Goal: Transaction & Acquisition: Purchase product/service

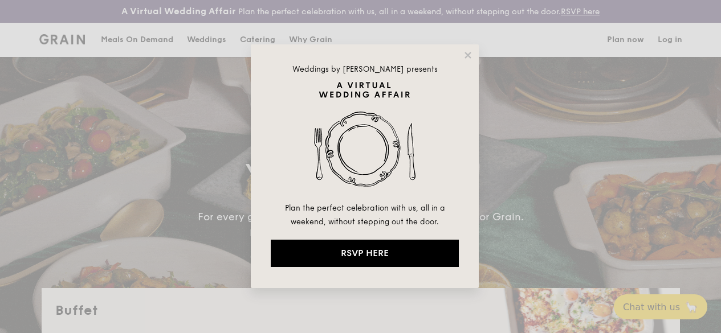
select select
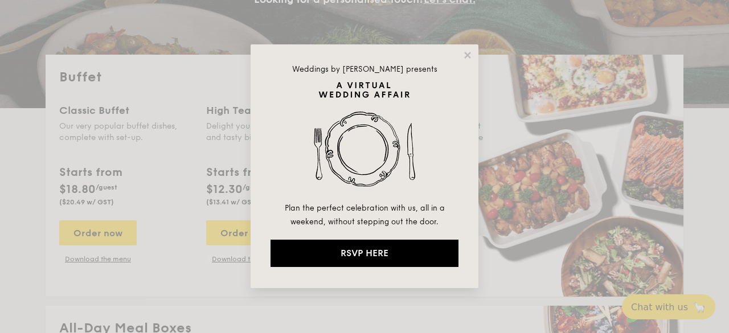
click at [464, 46] on div "Weddings by [PERSON_NAME] presents Plan the perfect celebration with us, all in…" at bounding box center [365, 166] width 228 height 244
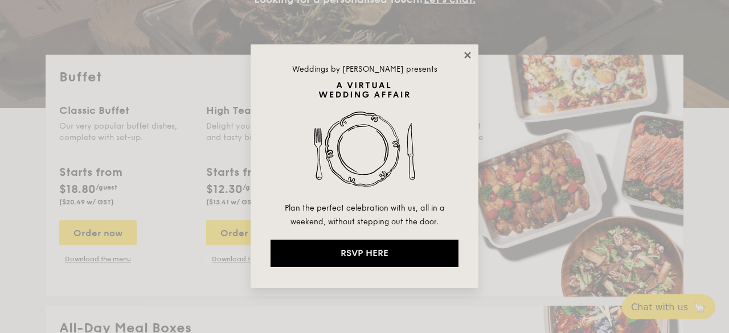
click at [464, 52] on icon at bounding box center [468, 55] width 10 height 10
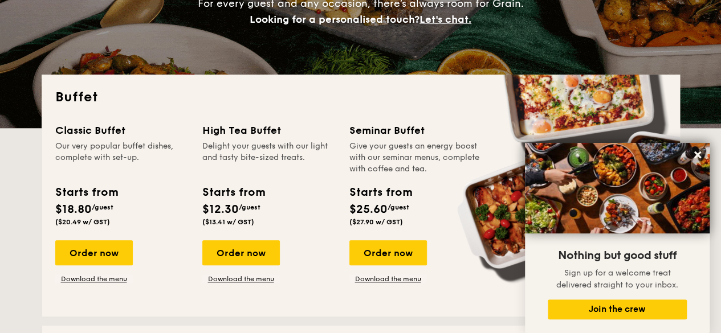
scroll to position [217, 0]
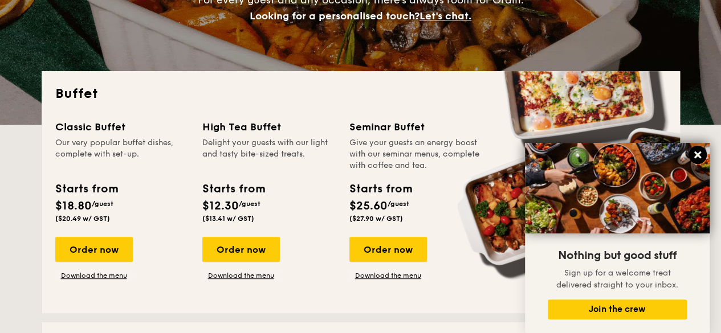
click at [703, 153] on button at bounding box center [697, 155] width 18 height 18
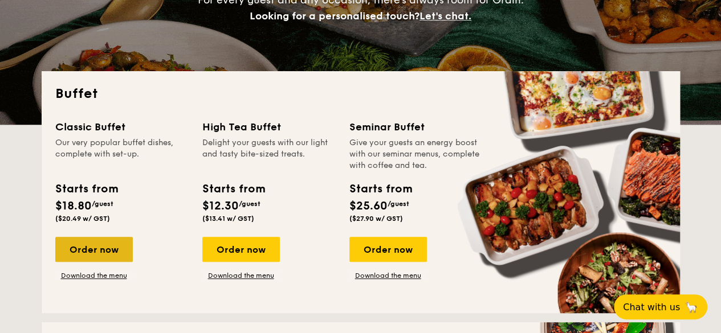
click at [98, 260] on div "Order now" at bounding box center [93, 249] width 77 height 25
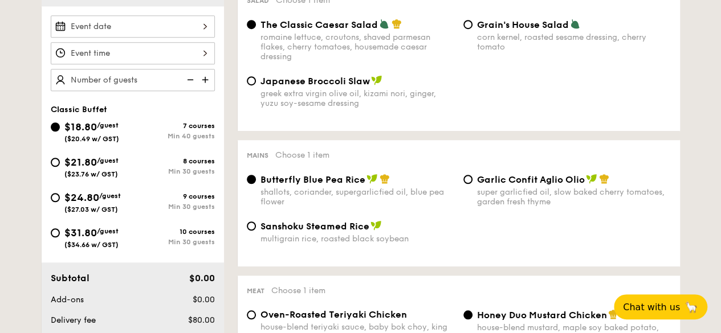
scroll to position [360, 0]
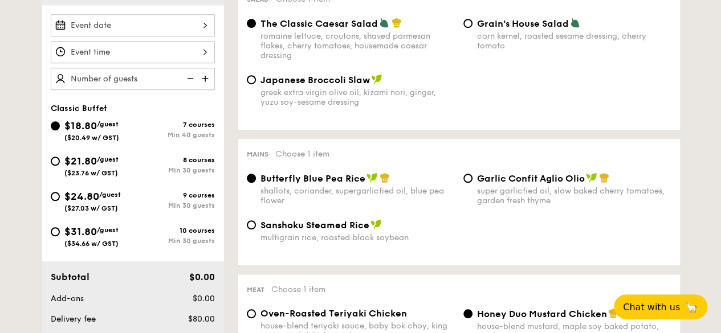
click at [56, 177] on div "$21.80 /guest ($23.76 w/ GST)" at bounding box center [92, 165] width 82 height 24
click at [56, 166] on input "$21.80 /guest ($23.76 w/ GST) 8 courses Min 30 guests" at bounding box center [55, 161] width 9 height 9
radio input "true"
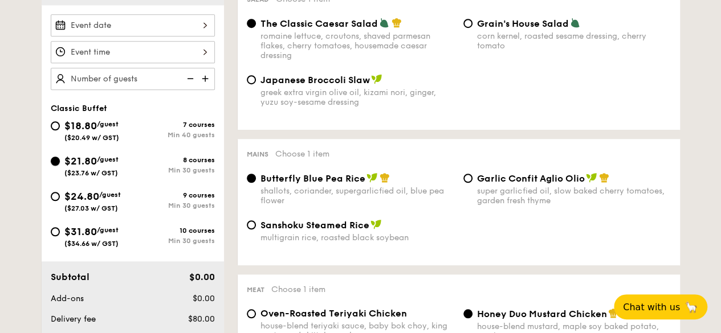
radio input "true"
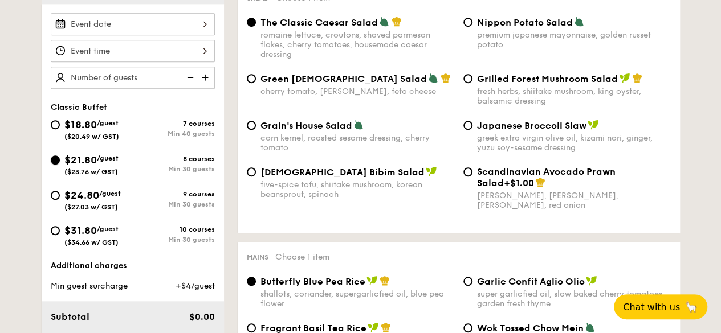
scroll to position [278, 0]
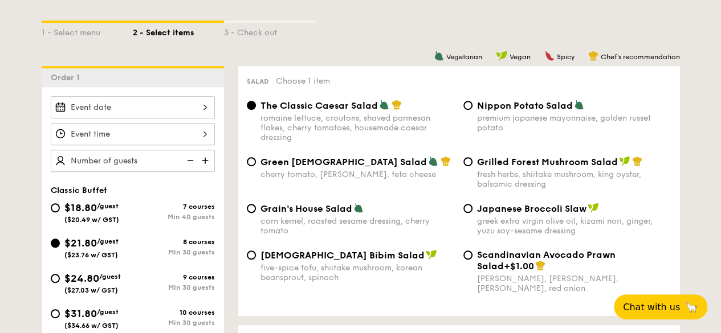
click at [207, 167] on img at bounding box center [206, 161] width 17 height 22
type input "30 guests"
click at [162, 87] on div "Order 1" at bounding box center [133, 76] width 182 height 21
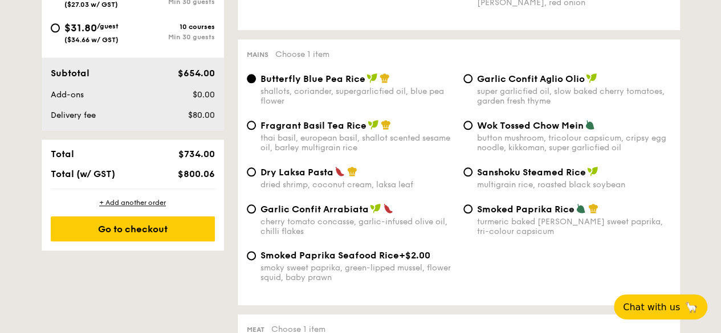
scroll to position [743, 0]
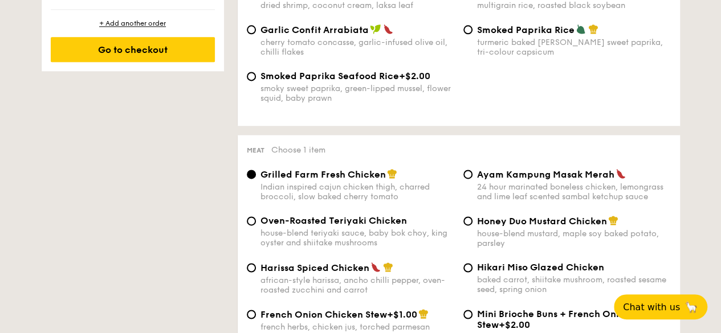
click at [247, 93] on div "Smoked Paprika Seafood Rice +$2.00 smoky sweet paprika, green-lipped mussel, fl…" at bounding box center [350, 87] width 216 height 32
click at [255, 92] on div "Smoked Paprika Seafood Rice +$2.00 smoky sweet paprika, green-lipped mussel, fl…" at bounding box center [350, 87] width 216 height 32
click at [254, 81] on input "Smoked Paprika Seafood Rice +$2.00 smoky sweet paprika, green-lipped mussel, fl…" at bounding box center [251, 76] width 9 height 9
radio input "true"
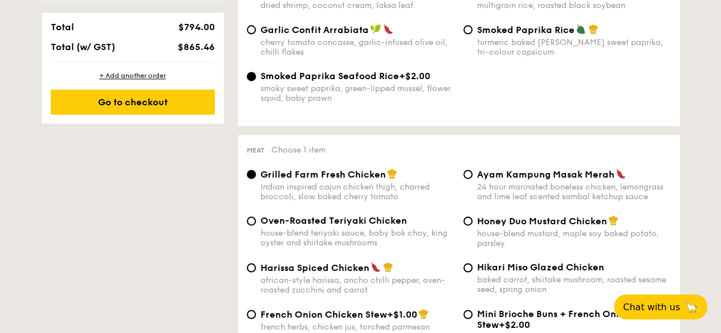
scroll to position [796, 0]
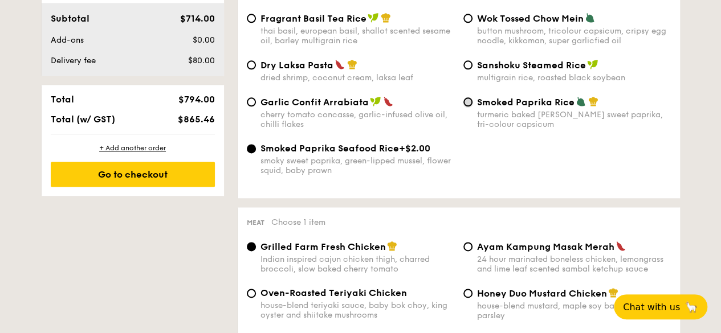
click at [464, 107] on input "Smoked Paprika Rice turmeric baked [PERSON_NAME] sweet paprika, tri-colour caps…" at bounding box center [467, 101] width 9 height 9
radio input "true"
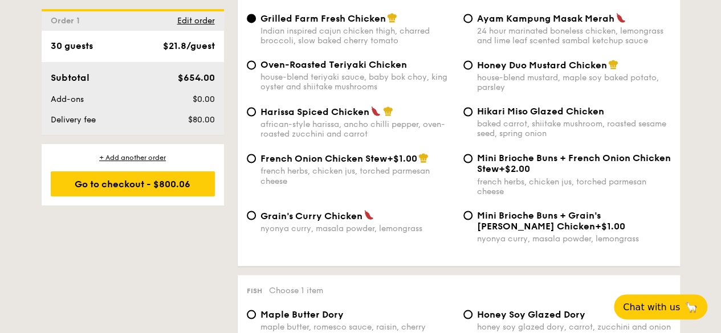
scroll to position [900, 0]
click at [461, 152] on div "Harissa Spiced Chicken african-style harissa, ancho chilli pepper, oven-roasted…" at bounding box center [458, 128] width 433 height 47
click at [464, 152] on div "Harissa Spiced Chicken african-style harissa, ancho chilli pepper, oven-roasted…" at bounding box center [458, 128] width 433 height 47
click at [466, 162] on input "Mini Brioche Buns + French Onion Chicken Stew +$2.00 french herbs, chicken jus,…" at bounding box center [467, 157] width 9 height 9
radio input "true"
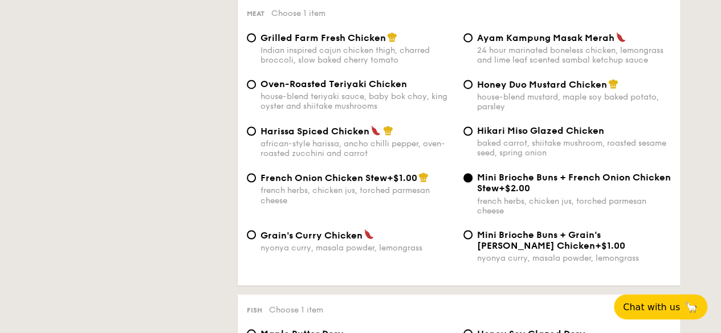
scroll to position [880, 0]
click at [471, 136] on input "Hikari Miso Glazed Chicken baked carrot, shiitake mushroom, roasted sesame seed…" at bounding box center [467, 131] width 9 height 9
radio input "true"
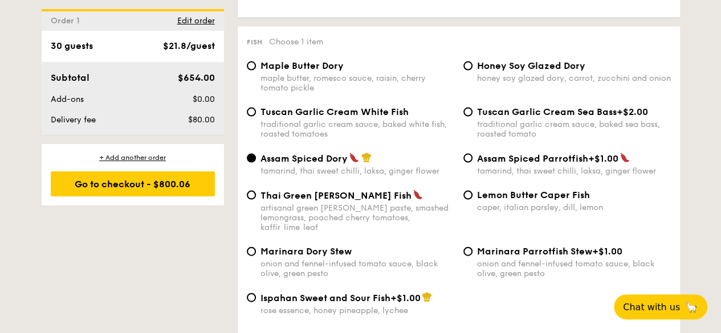
scroll to position [1149, 0]
click at [256, 137] on div "Tuscan Garlic Cream White Fish traditional garlic cream sauce, baked white fish…" at bounding box center [350, 122] width 216 height 32
click at [251, 116] on input "Tuscan Garlic Cream White Fish traditional garlic cream sauce, baked white fish…" at bounding box center [251, 111] width 9 height 9
radio input "true"
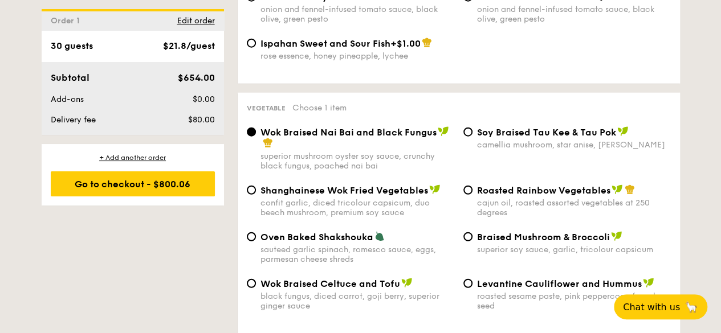
scroll to position [1404, 0]
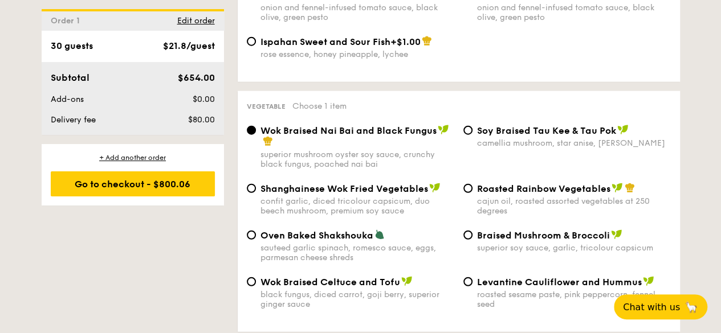
click at [404, 120] on div "Vegetable Choose 1 item Wok Braised Nai Bai and Black Fungus superior mushroom …" at bounding box center [459, 211] width 442 height 241
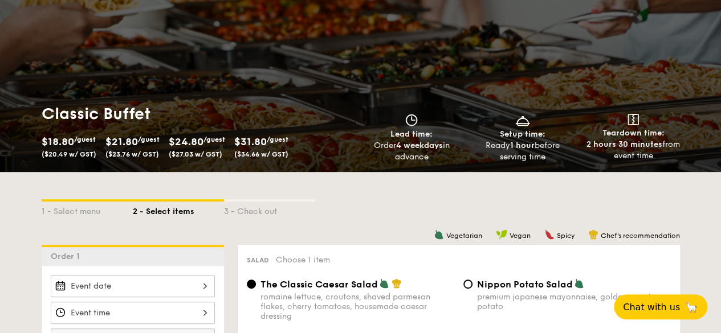
scroll to position [50, 0]
